Goal: Navigation & Orientation: Find specific page/section

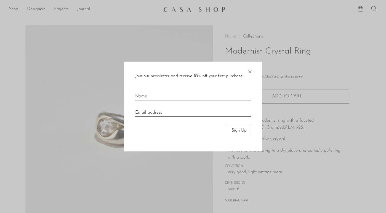
click at [250, 72] on span "×" at bounding box center [250, 71] width 6 height 18
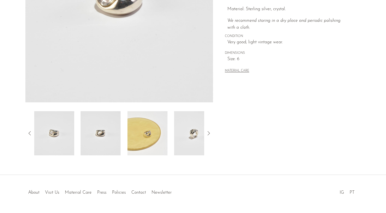
scroll to position [140, 0]
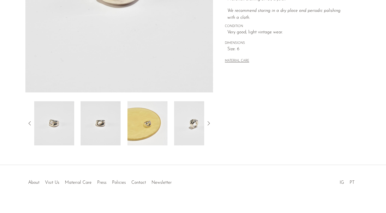
click at [102, 120] on img at bounding box center [100, 123] width 40 height 44
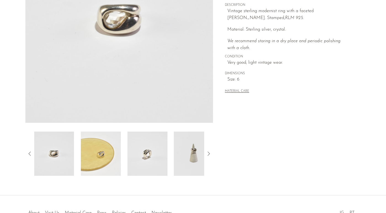
scroll to position [109, 0]
click at [195, 154] on img at bounding box center [194, 154] width 40 height 44
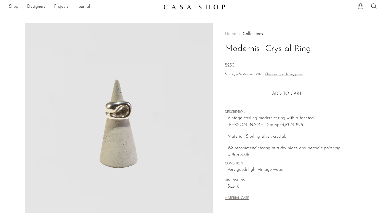
scroll to position [0, 0]
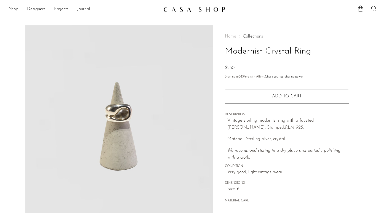
click at [12, 9] on link "Shop" at bounding box center [13, 9] width 9 height 7
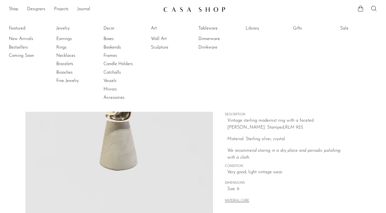
click at [60, 47] on link "Rings" at bounding box center [76, 47] width 41 height 6
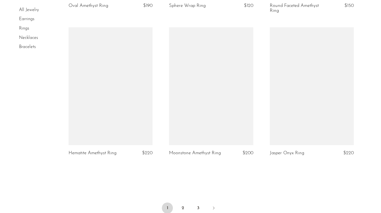
scroll to position [1639, 0]
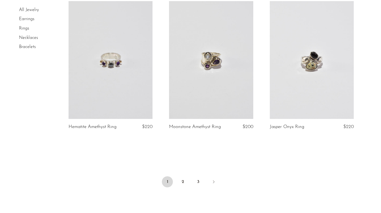
click at [183, 184] on link "2" at bounding box center [183, 181] width 11 height 11
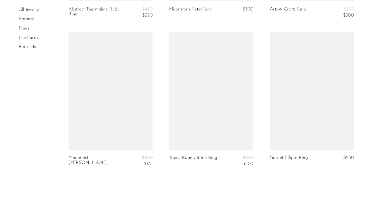
scroll to position [1659, 0]
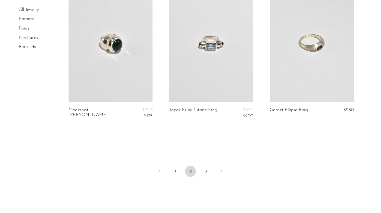
click at [208, 166] on link "3" at bounding box center [206, 171] width 11 height 11
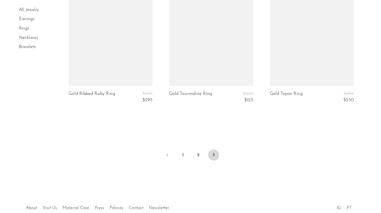
scroll to position [1418, 0]
